Goal: Register for event/course

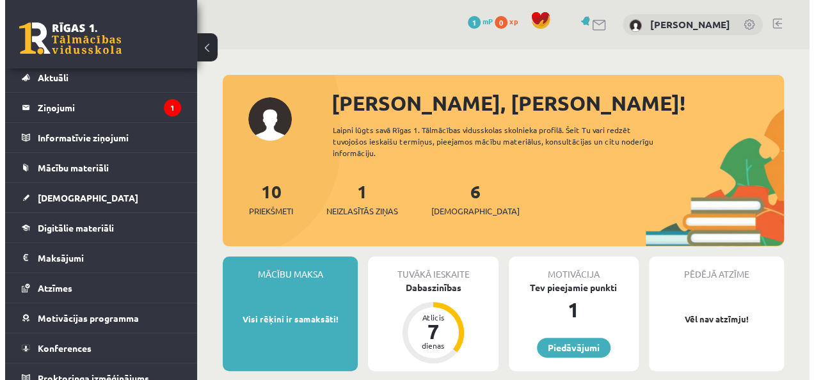
scroll to position [46, 0]
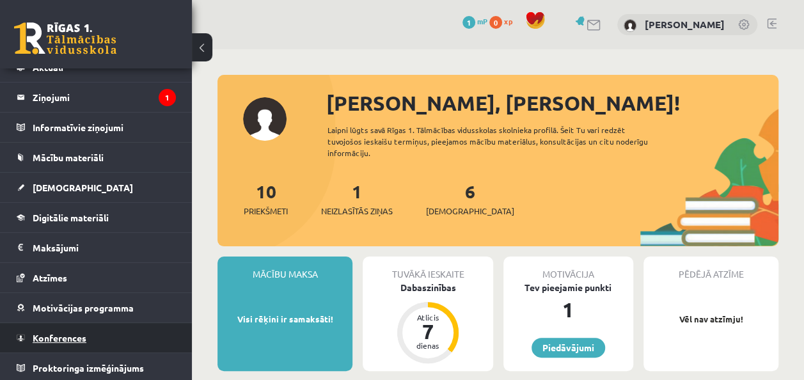
click at [134, 335] on link "Konferences" at bounding box center [96, 337] width 159 height 29
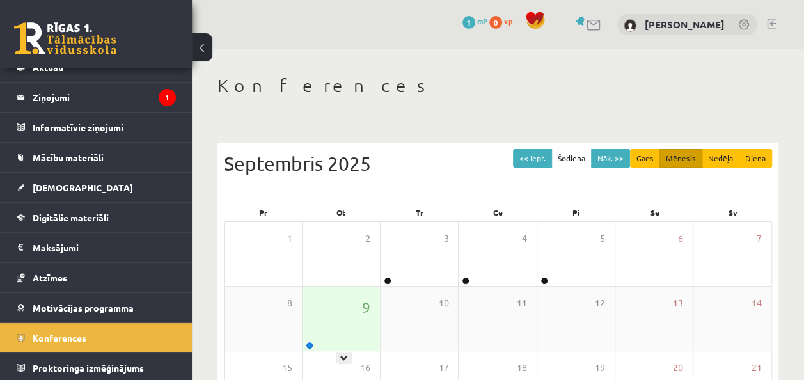
click at [323, 326] on div "9" at bounding box center [341, 319] width 77 height 64
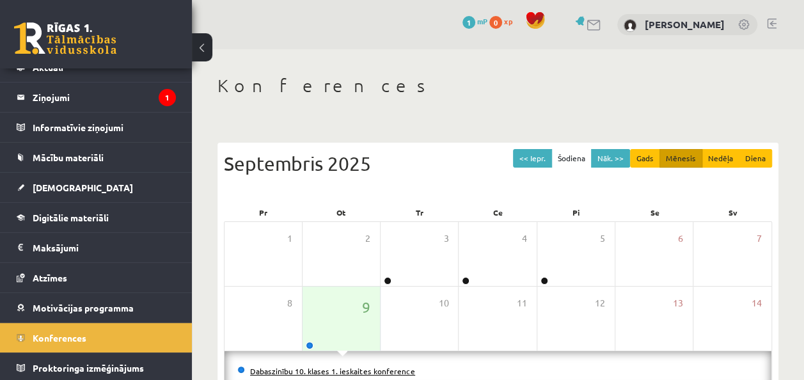
click at [324, 368] on link "Dabaszinību 10. klases 1. ieskaites konference" at bounding box center [332, 371] width 165 height 10
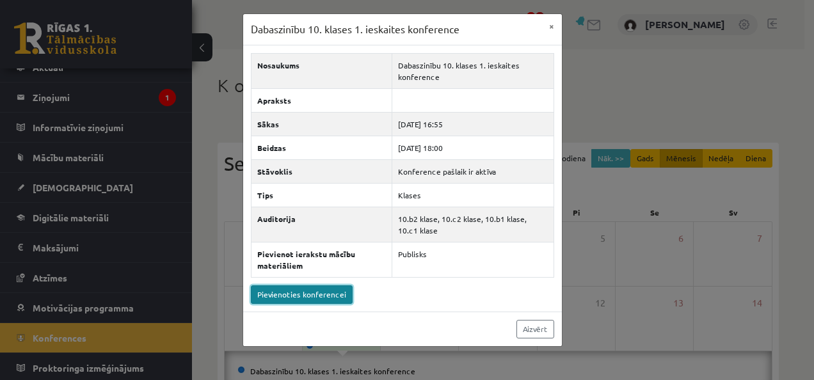
click at [268, 287] on link "Pievienoties konferencei" at bounding box center [302, 294] width 102 height 19
